Goal: Information Seeking & Learning: Learn about a topic

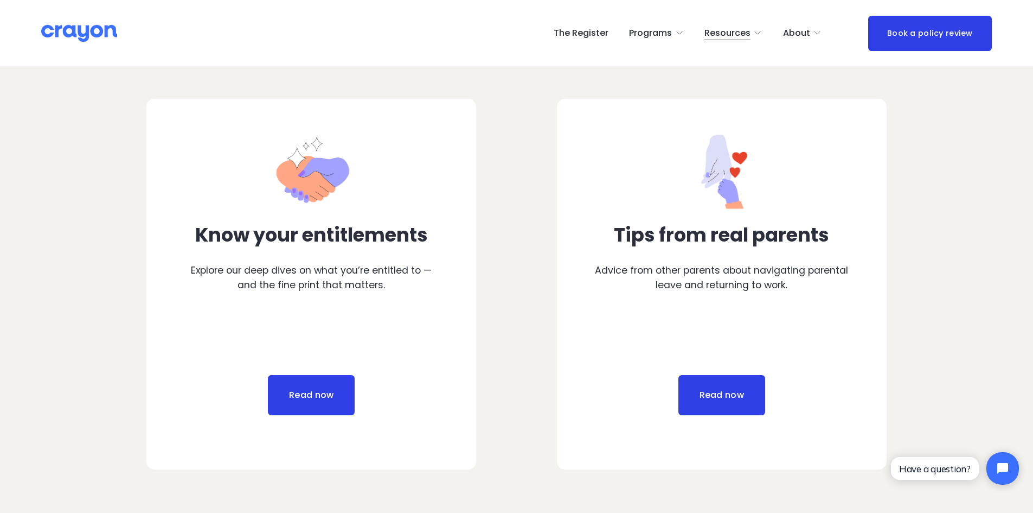
scroll to position [542, 0]
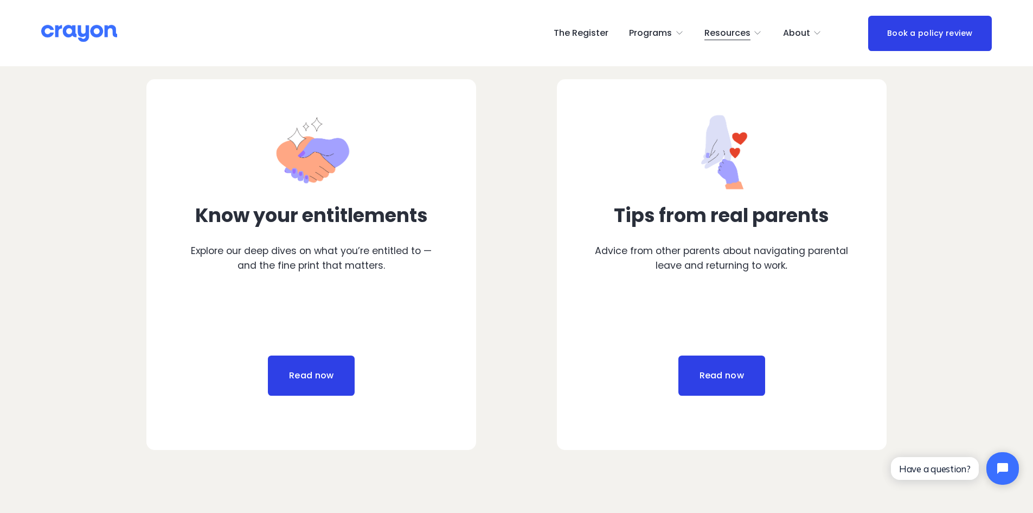
click at [306, 372] on link "Read now" at bounding box center [311, 375] width 87 height 40
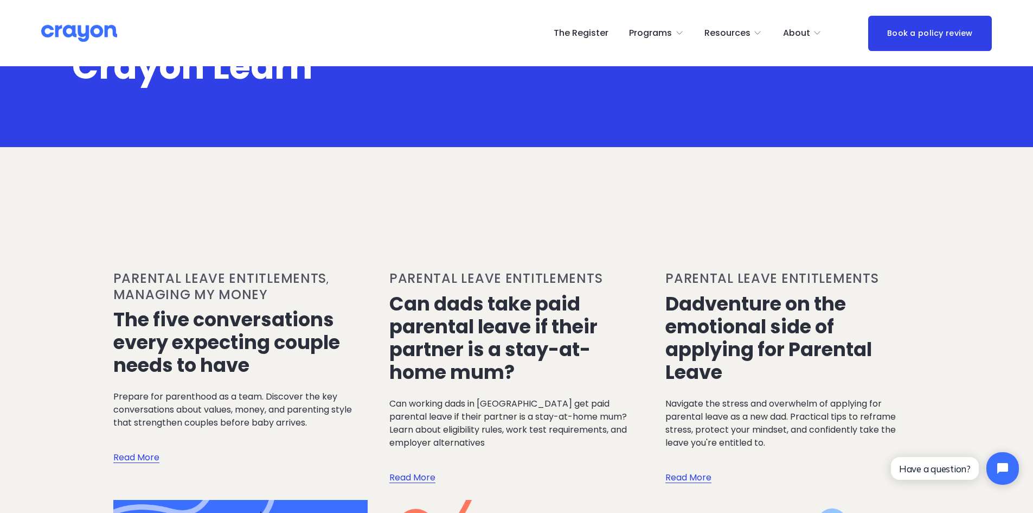
scroll to position [108, 0]
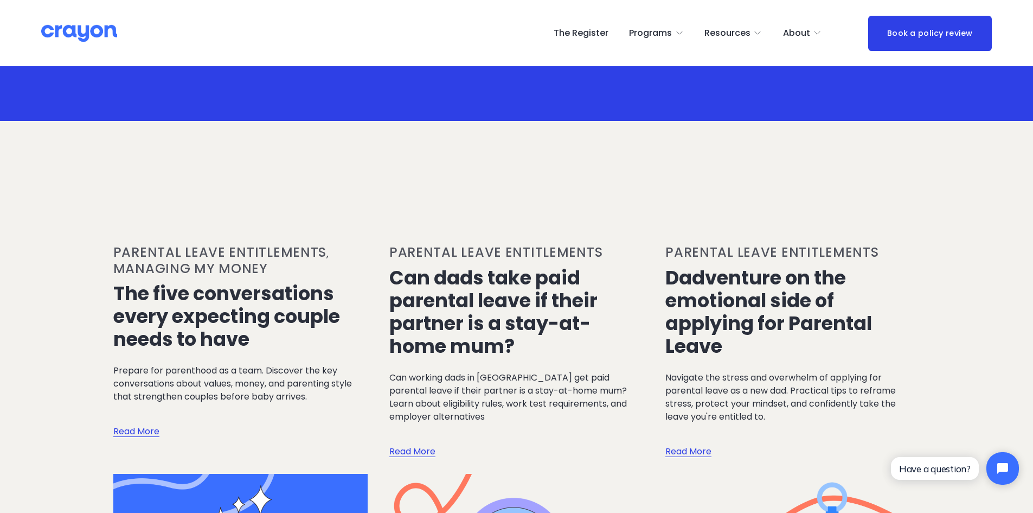
click at [934, 34] on link "Book a policy review" at bounding box center [930, 33] width 124 height 35
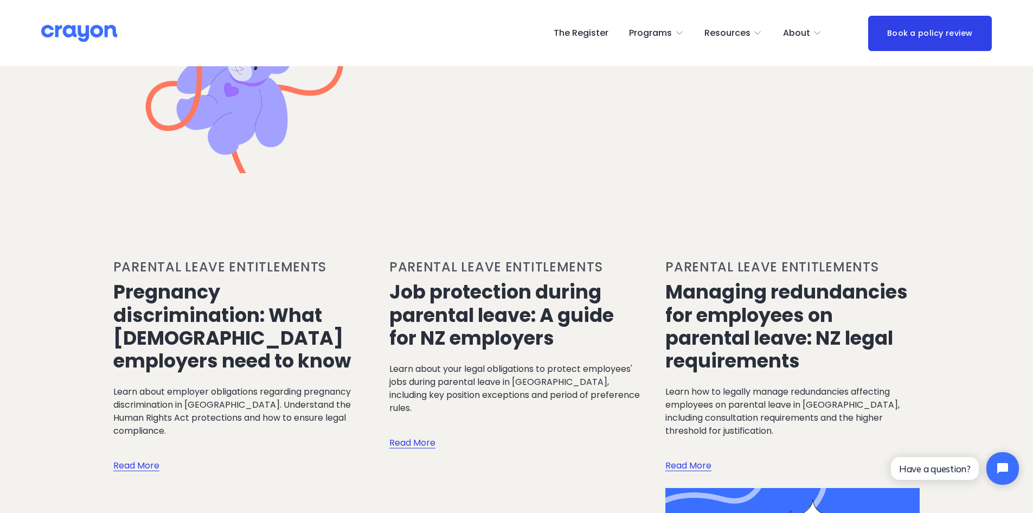
scroll to position [1627, 0]
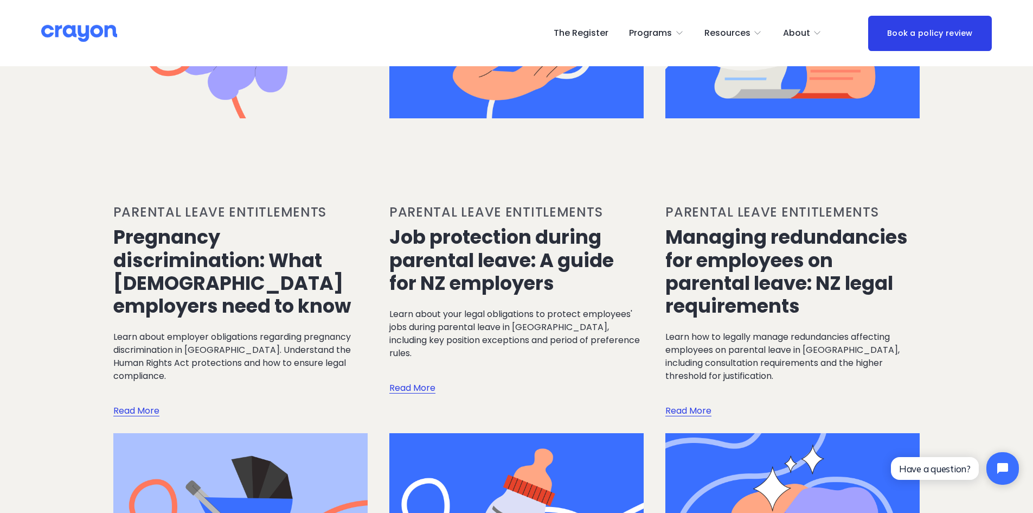
click at [138, 382] on link "Read More" at bounding box center [136, 399] width 46 height 35
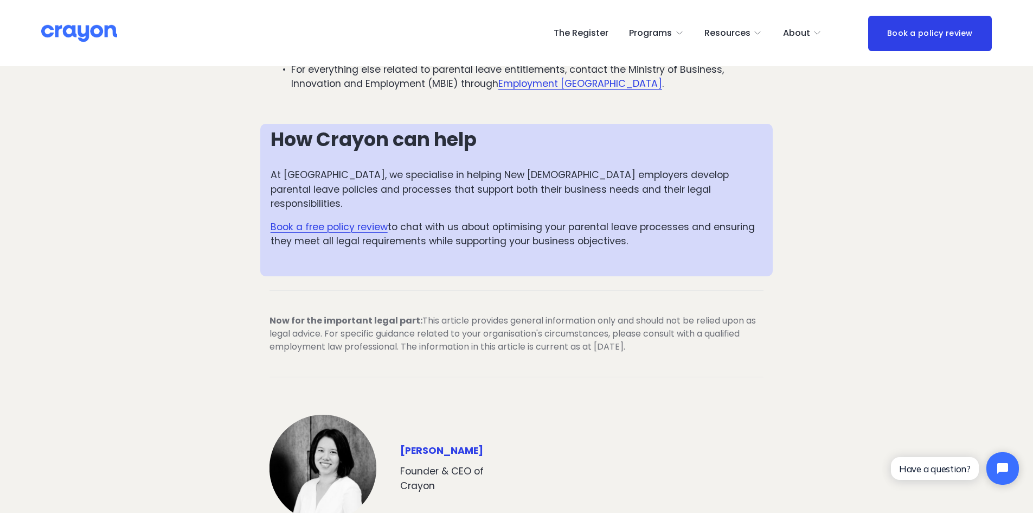
scroll to position [2712, 0]
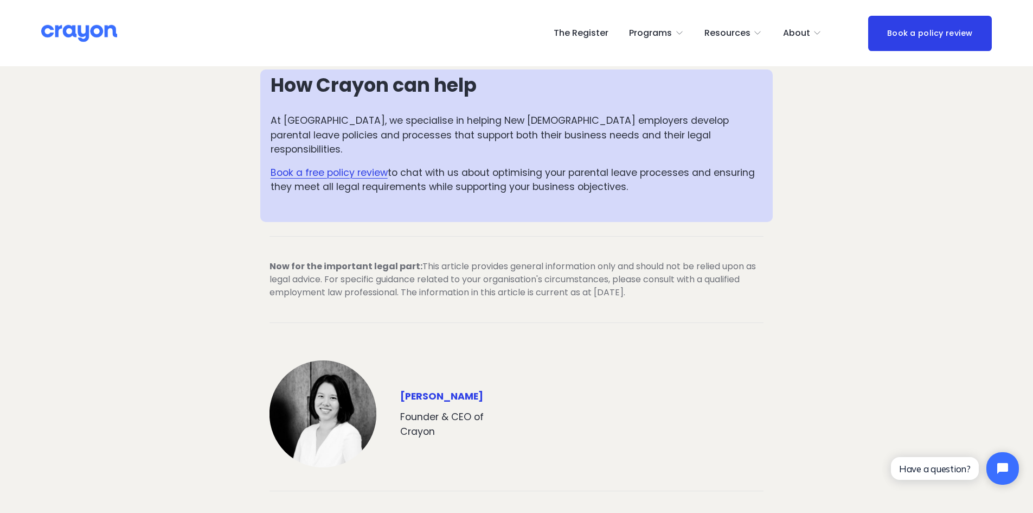
click at [0, 0] on span "Employer hub" at bounding box center [0, 0] width 0 height 0
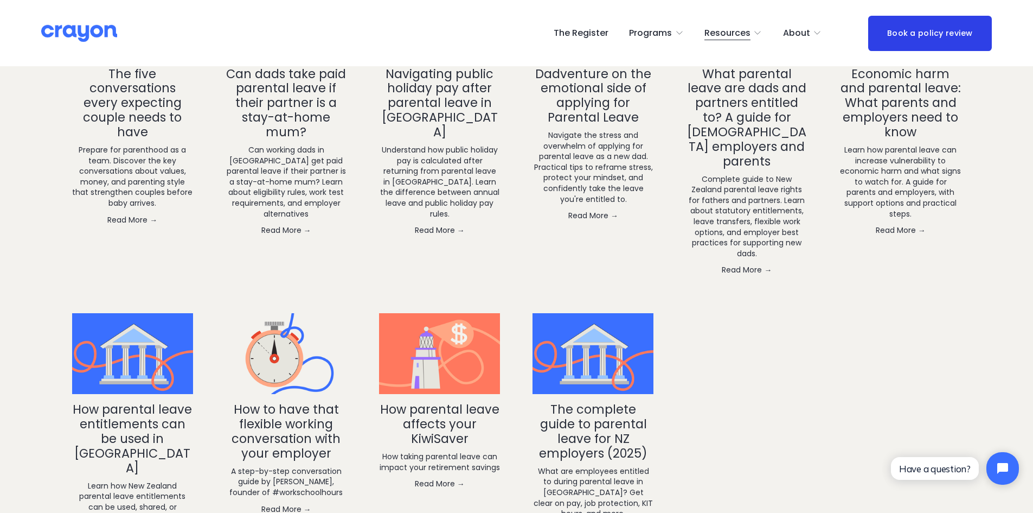
scroll to position [1953, 0]
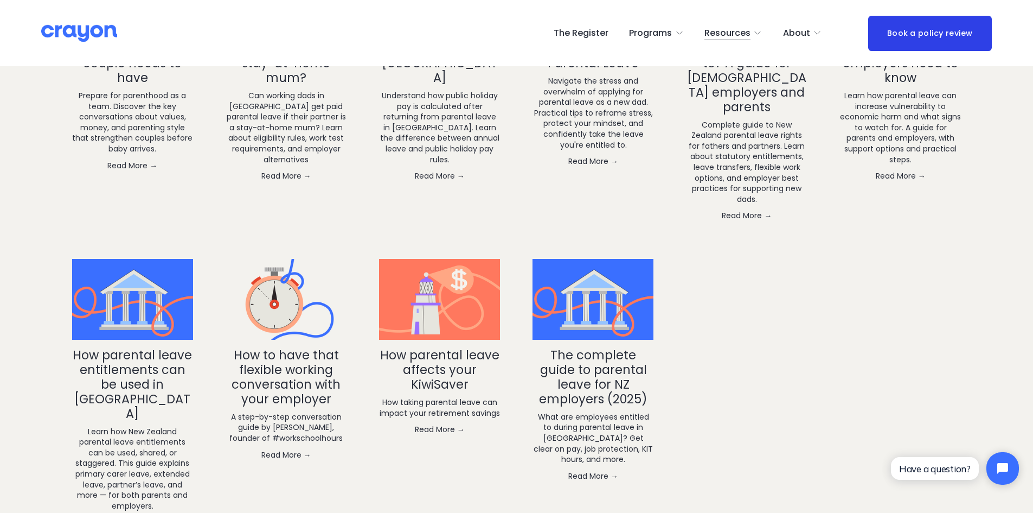
click at [593, 371] on link "The complete guide to parental leave for NZ employers (2025)" at bounding box center [593, 376] width 108 height 61
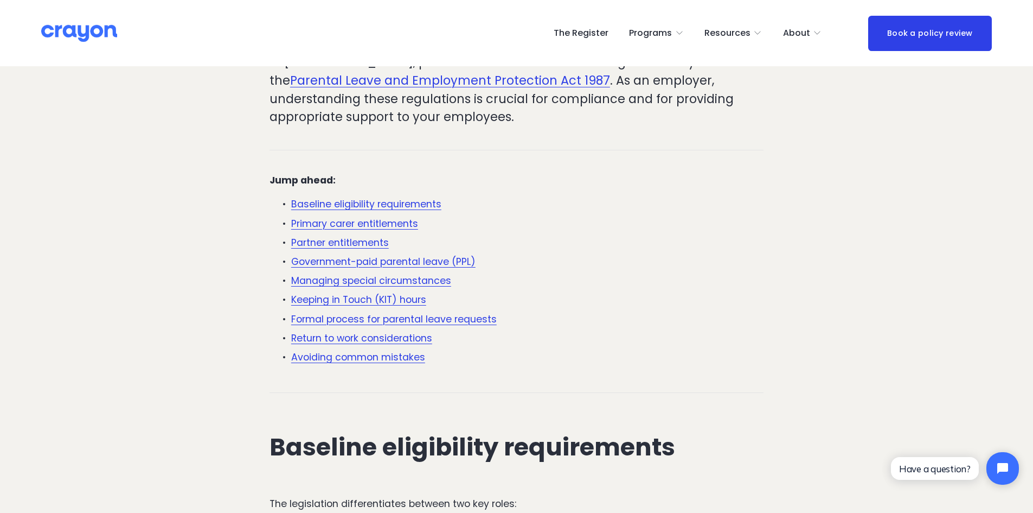
scroll to position [271, 0]
